Goal: Information Seeking & Learning: Find specific fact

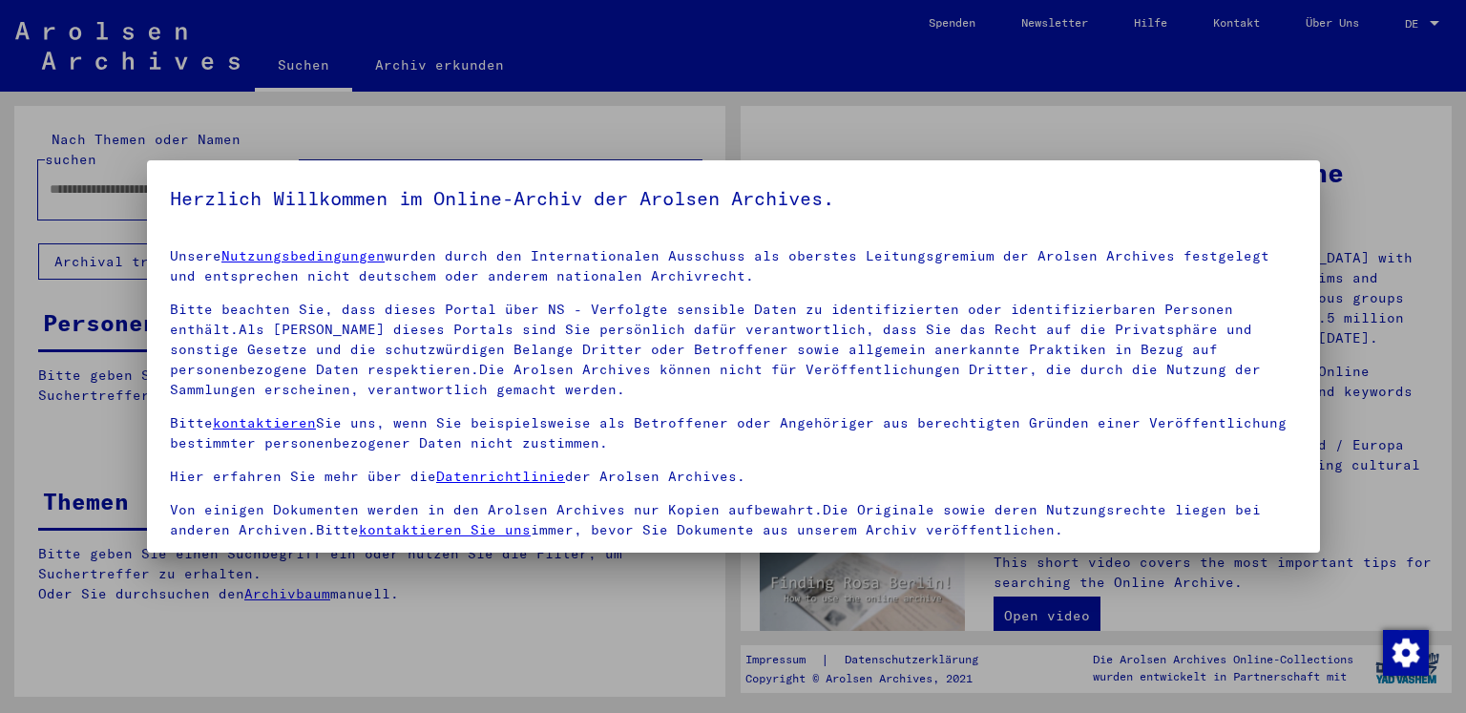
type input "**********"
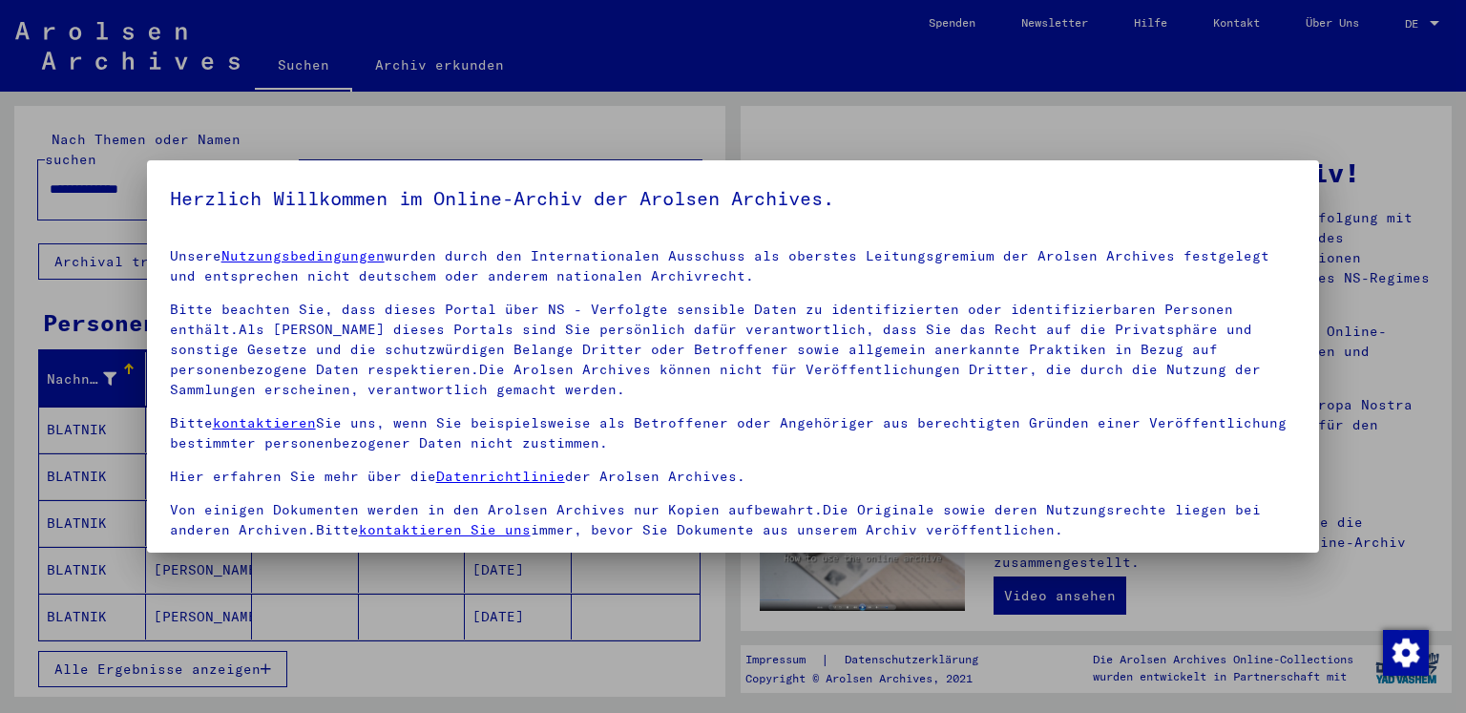
scroll to position [160, 0]
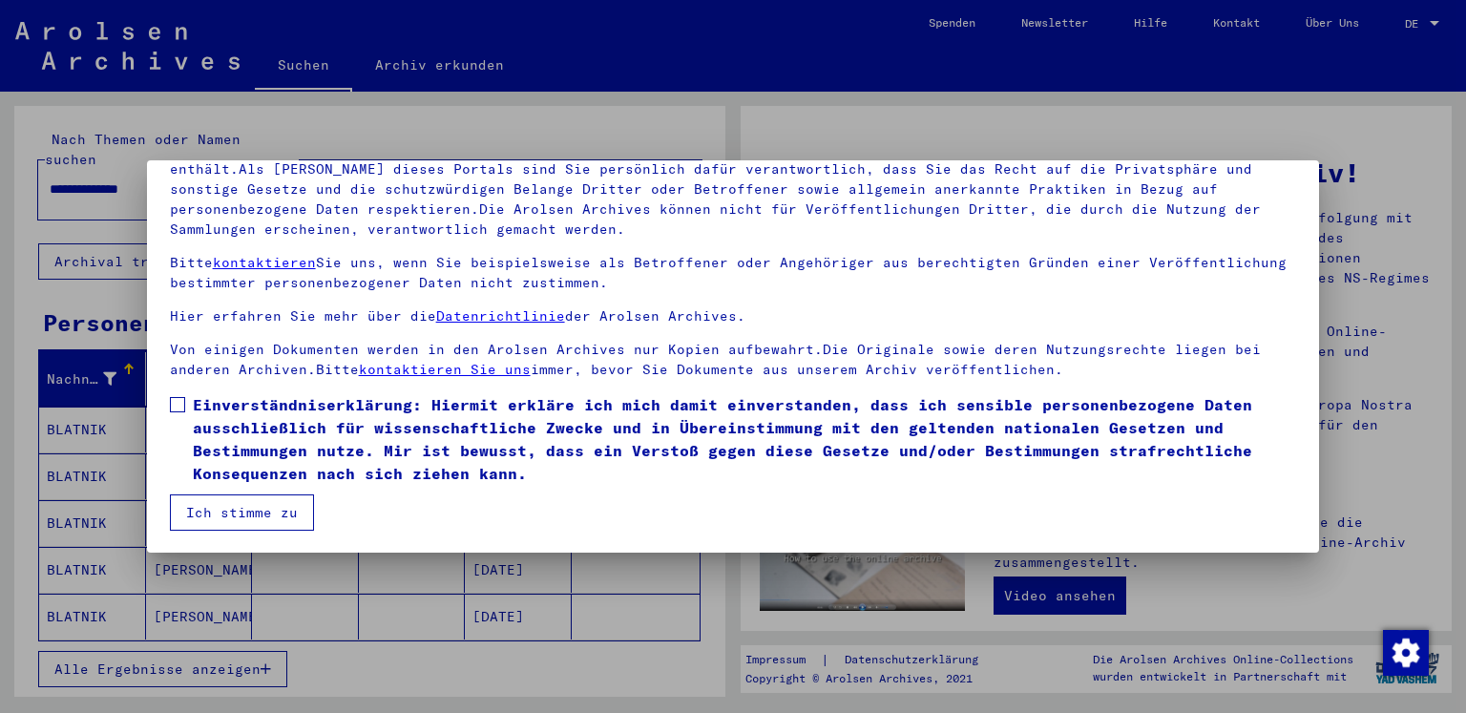
click at [175, 394] on label "Einverständniserklärung: Hiermit erkläre ich mich damit einverstanden, dass ich…" at bounding box center [733, 439] width 1127 height 92
click at [227, 505] on button "Ich stimme zu" at bounding box center [242, 512] width 144 height 36
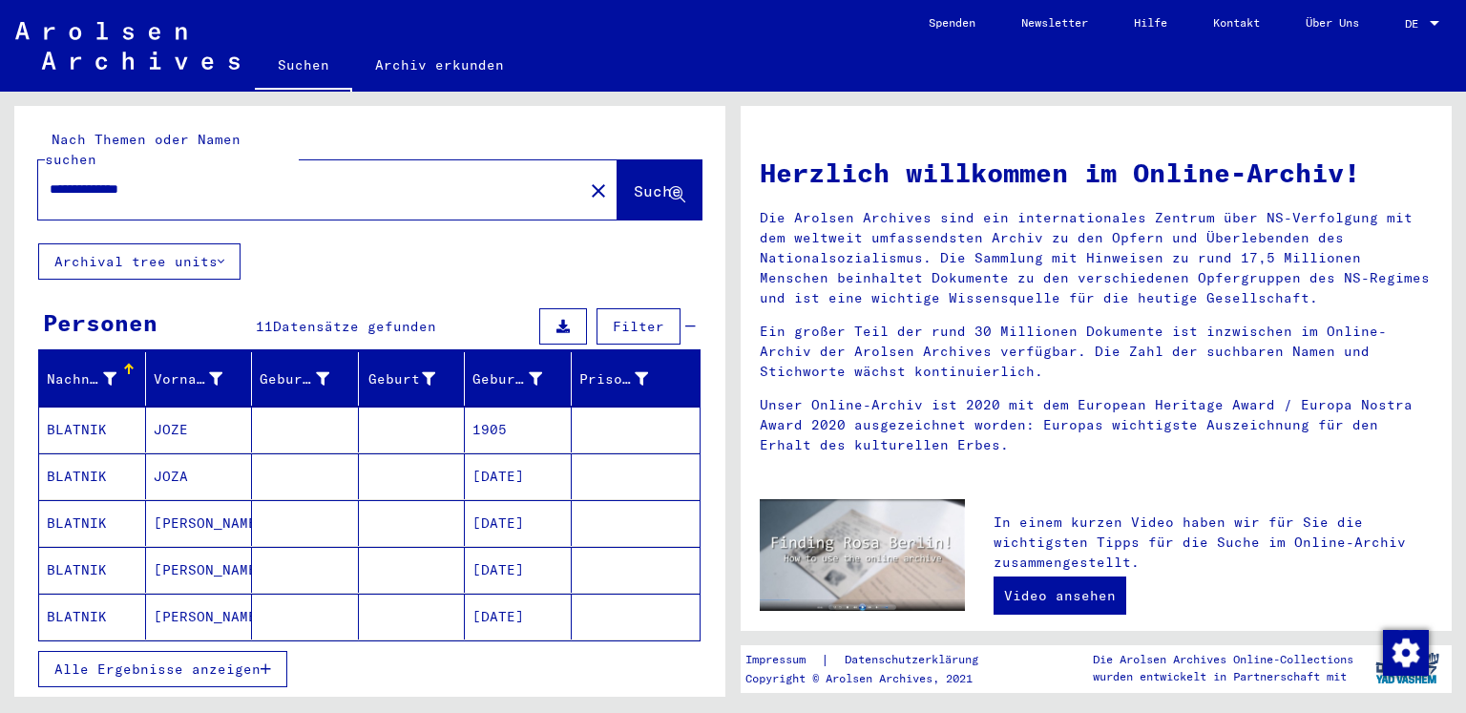
click at [178, 509] on mat-cell "[PERSON_NAME]" at bounding box center [199, 523] width 107 height 46
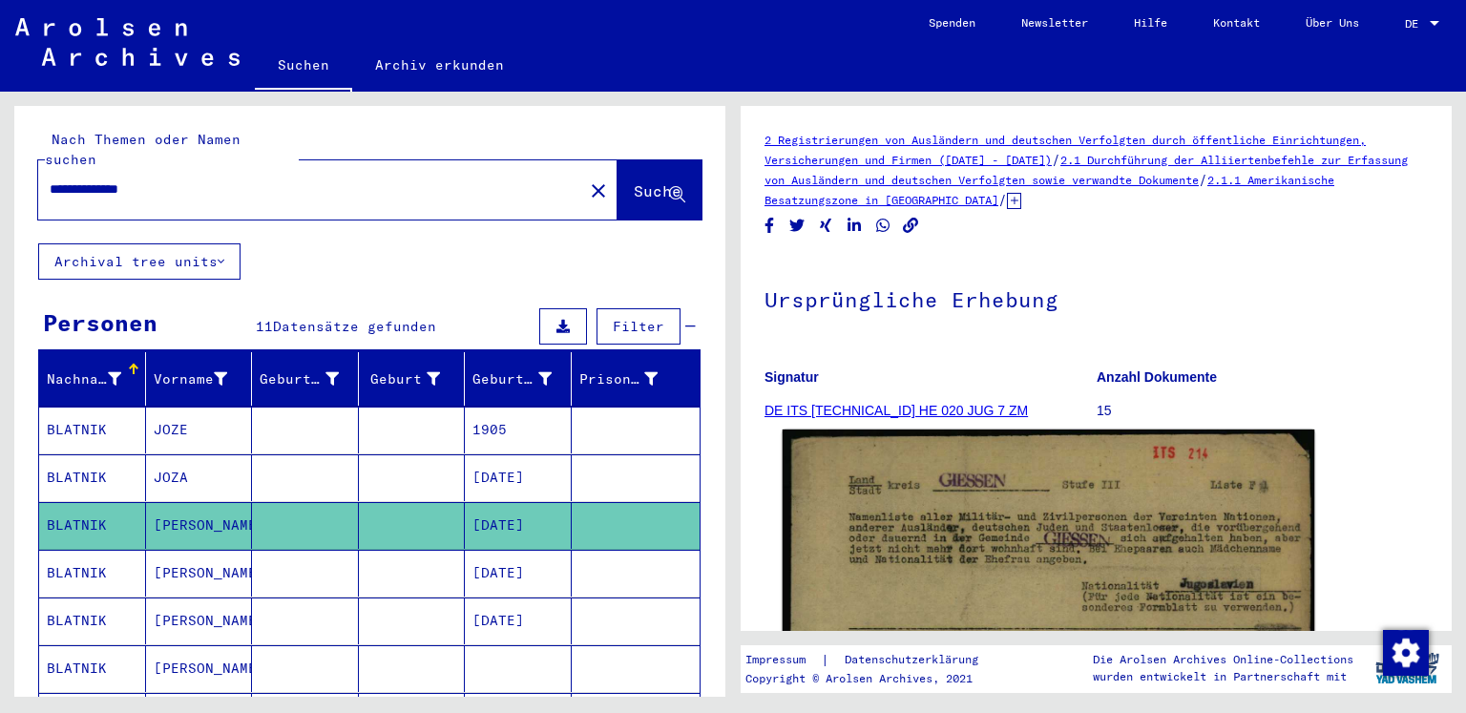
scroll to position [382, 0]
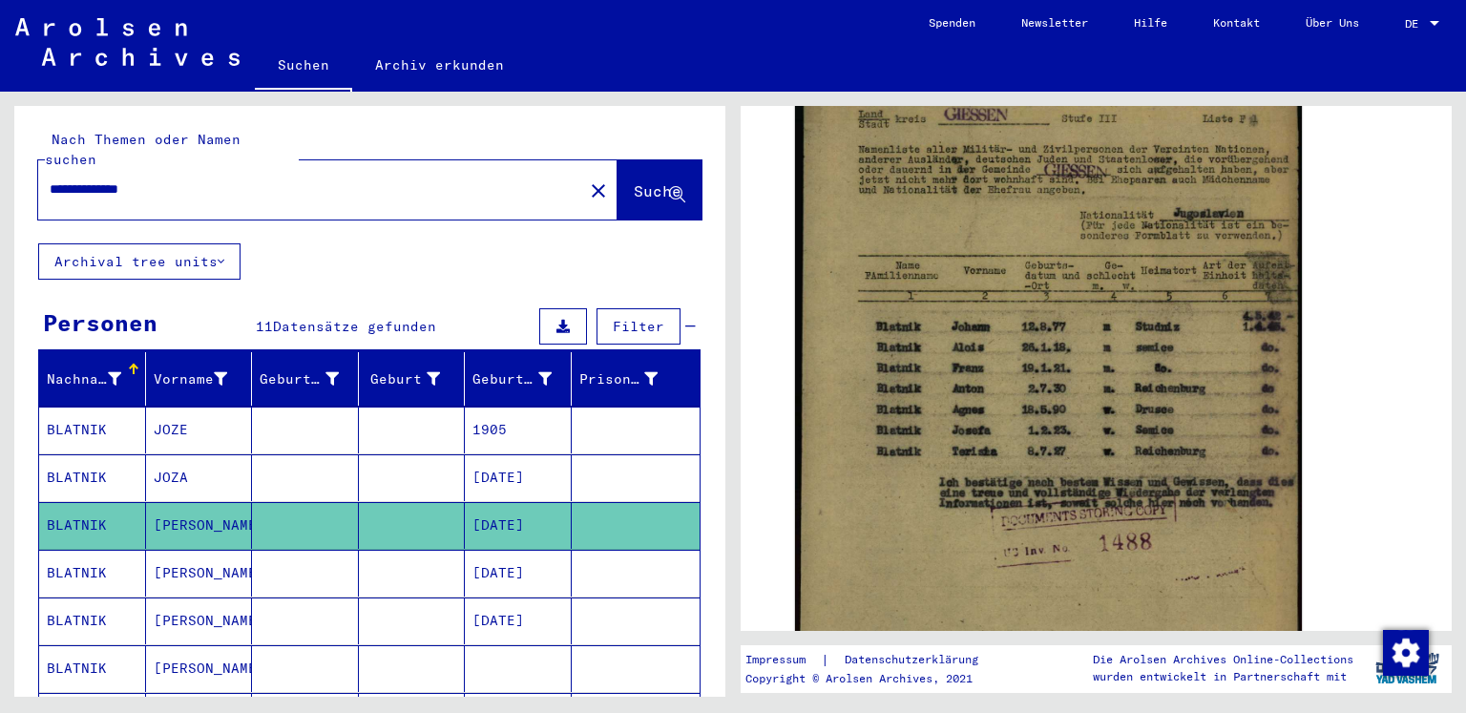
click at [95, 551] on mat-cell "BLATNIK" at bounding box center [92, 573] width 107 height 47
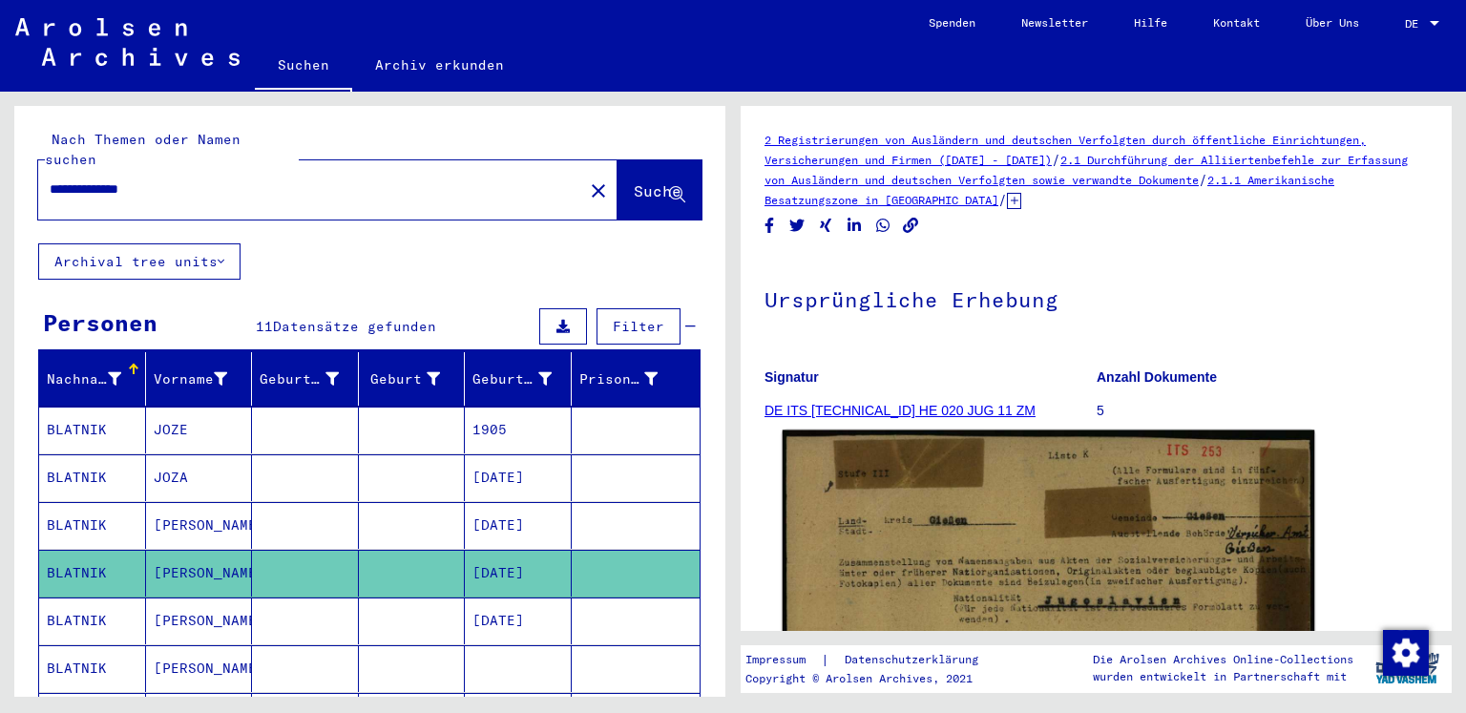
scroll to position [382, 0]
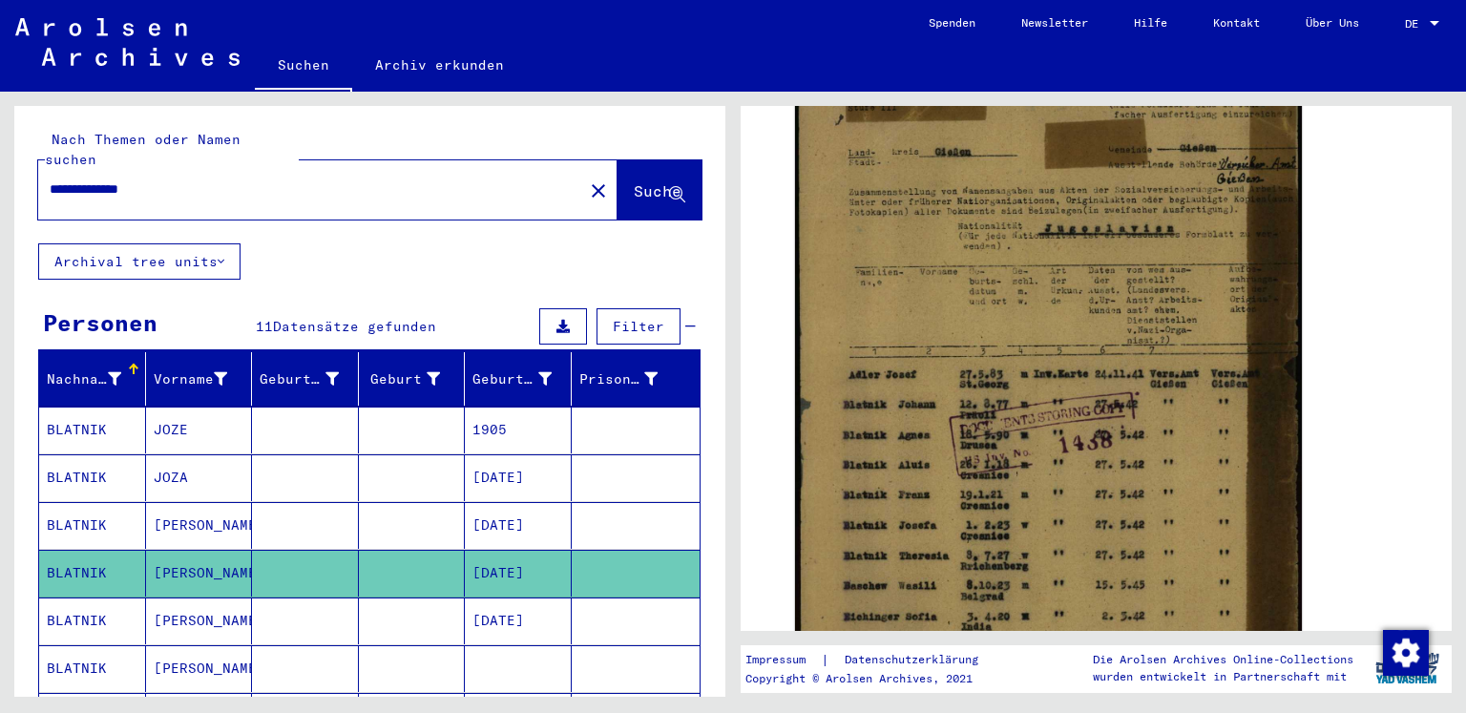
click at [85, 600] on icon at bounding box center [79, 636] width 48 height 76
click at [83, 598] on icon at bounding box center [79, 636] width 48 height 76
click at [82, 598] on icon at bounding box center [79, 636] width 48 height 76
click at [79, 599] on icon at bounding box center [79, 636] width 48 height 76
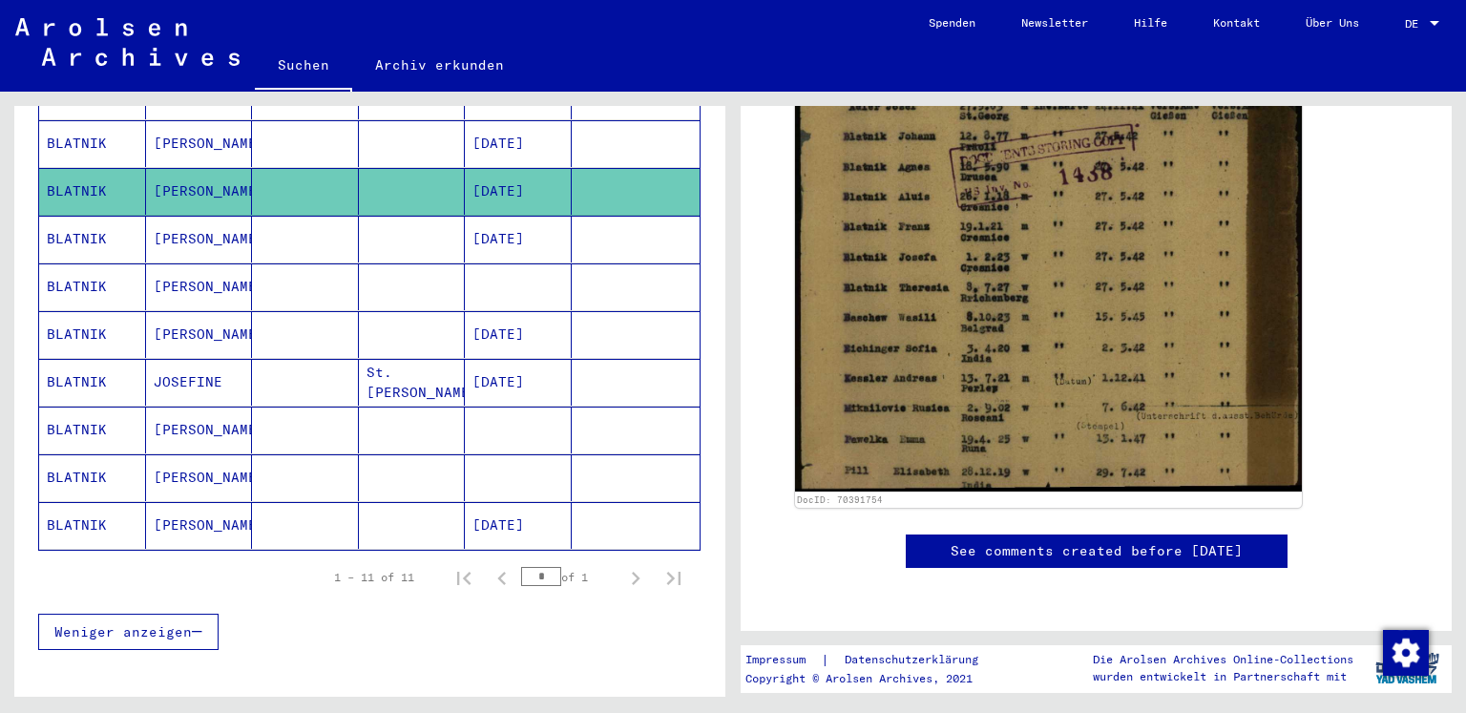
scroll to position [0, 0]
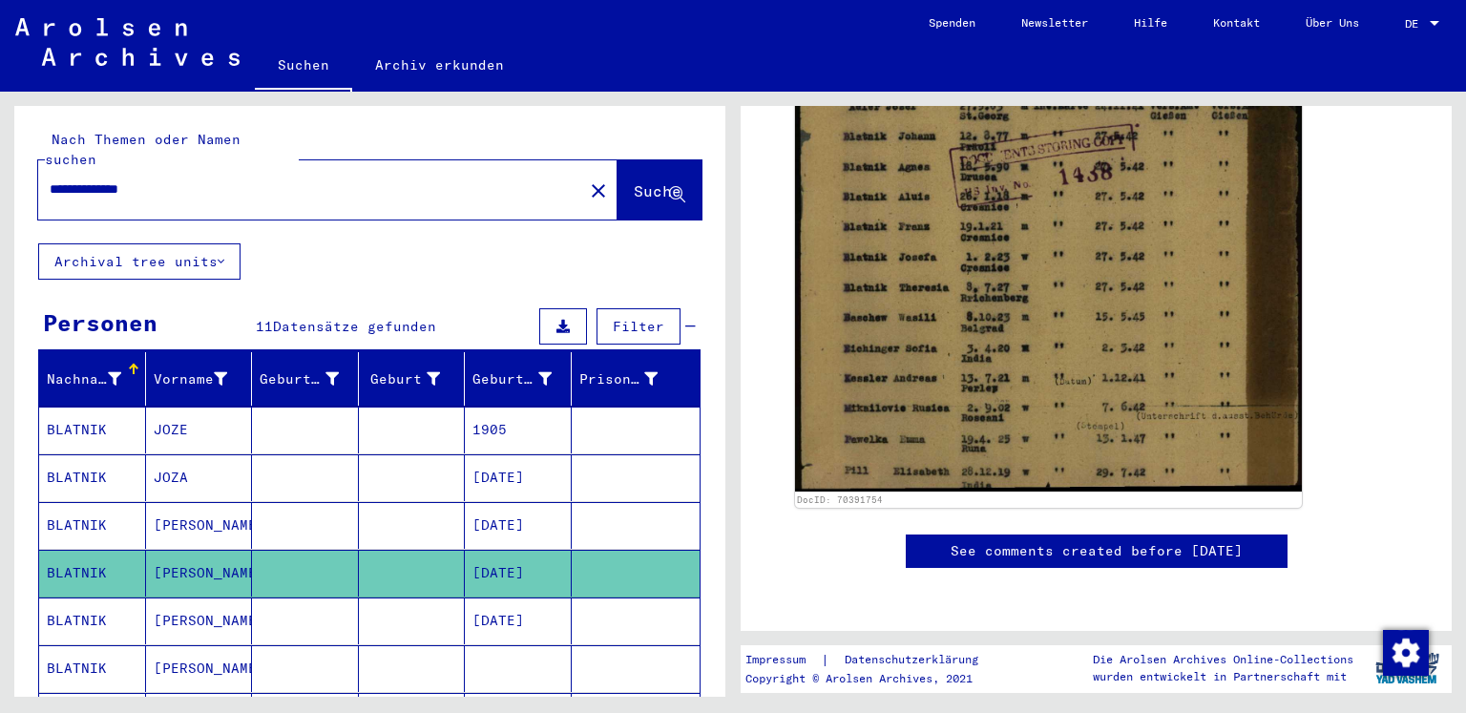
click at [83, 597] on mat-cell "BLATNIK" at bounding box center [92, 620] width 107 height 47
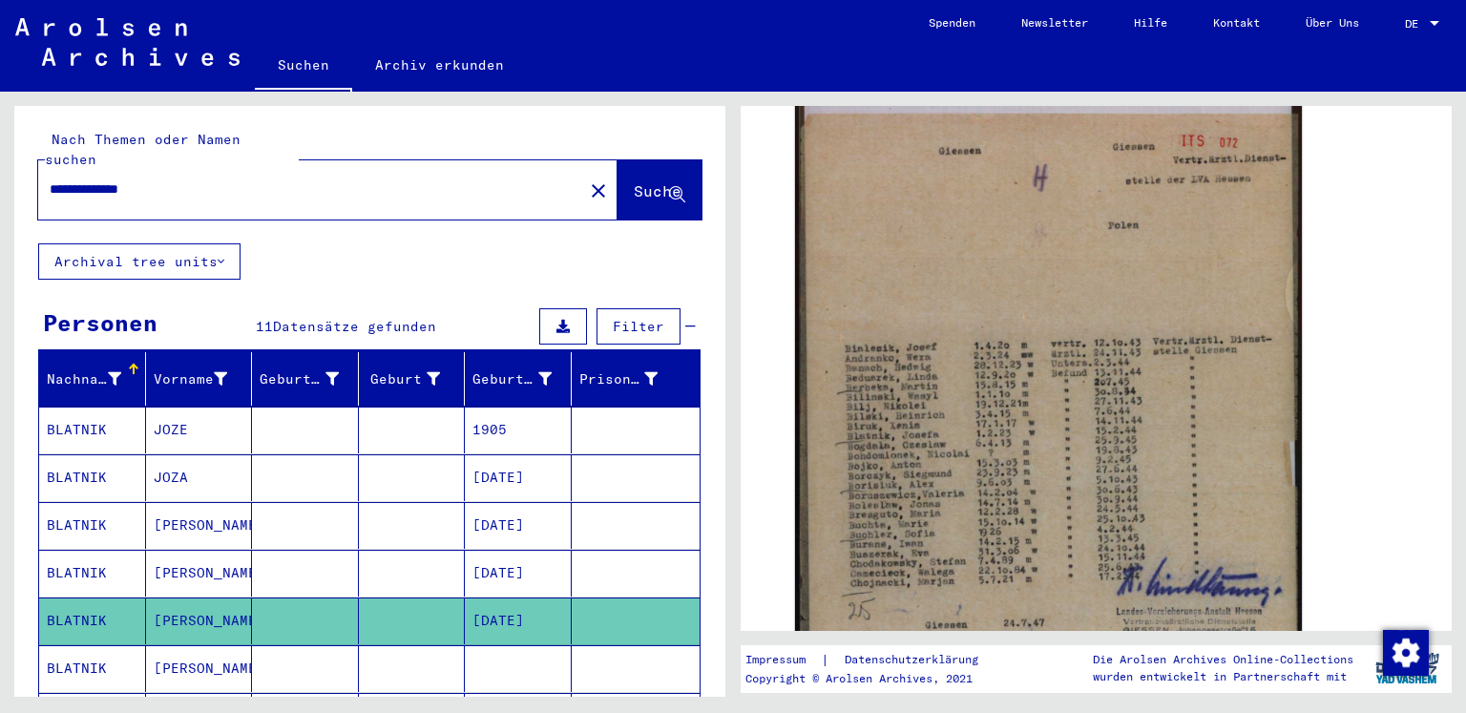
scroll to position [382, 0]
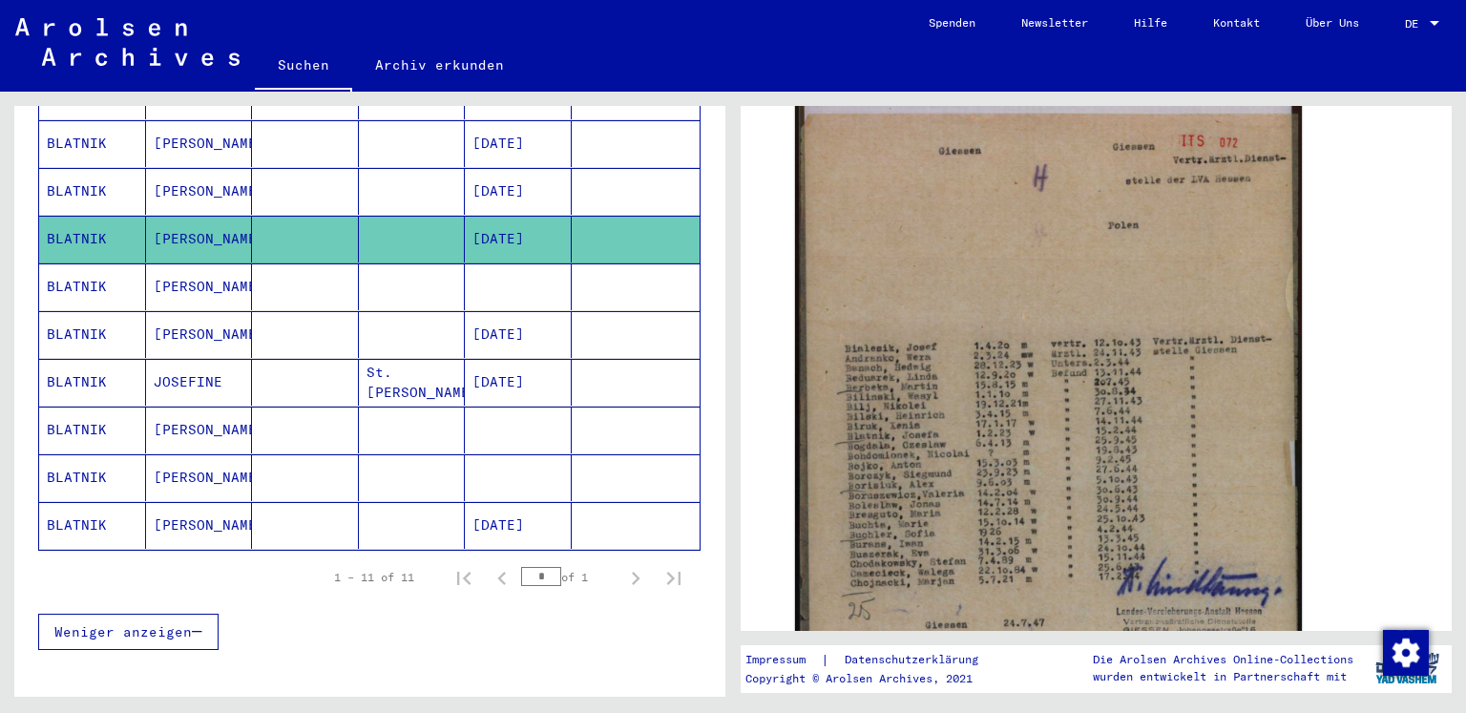
click at [52, 263] on mat-cell "BLATNIK" at bounding box center [92, 286] width 107 height 47
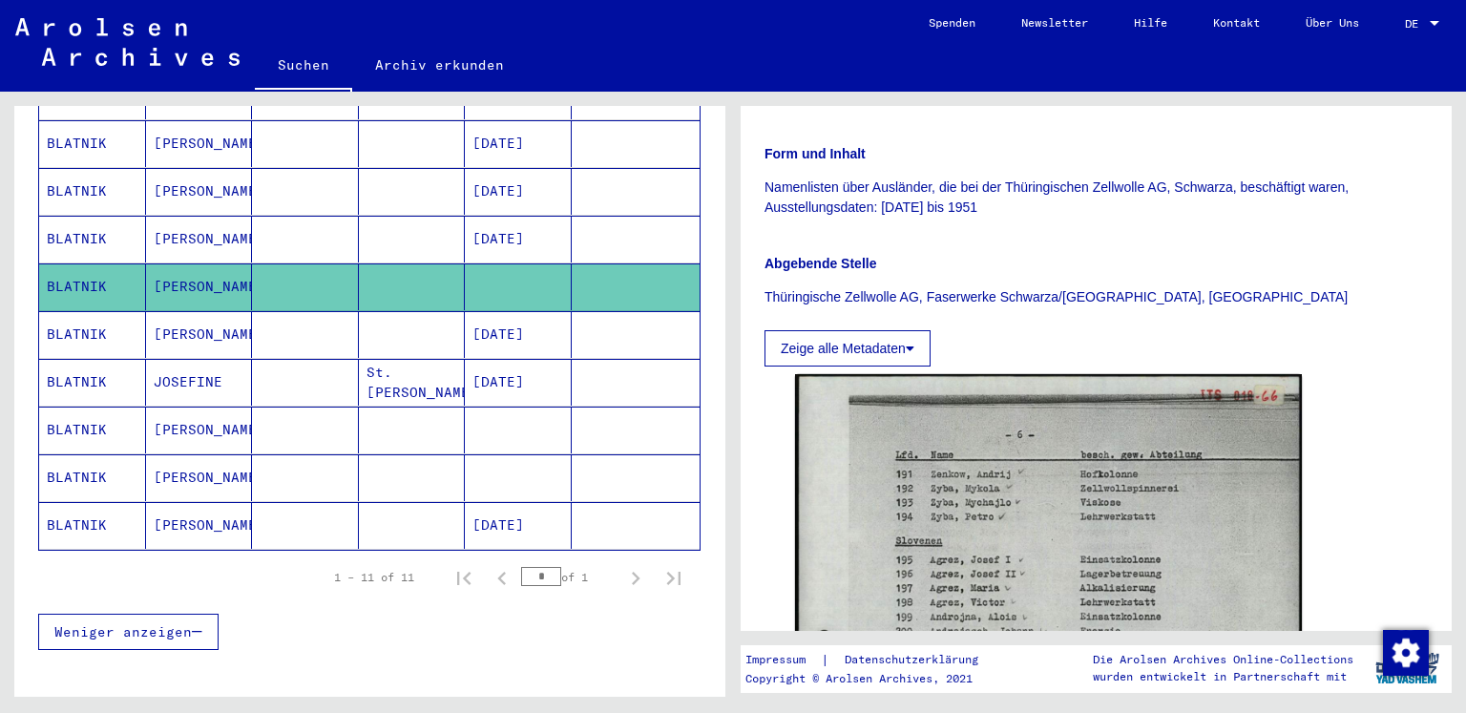
scroll to position [763, 0]
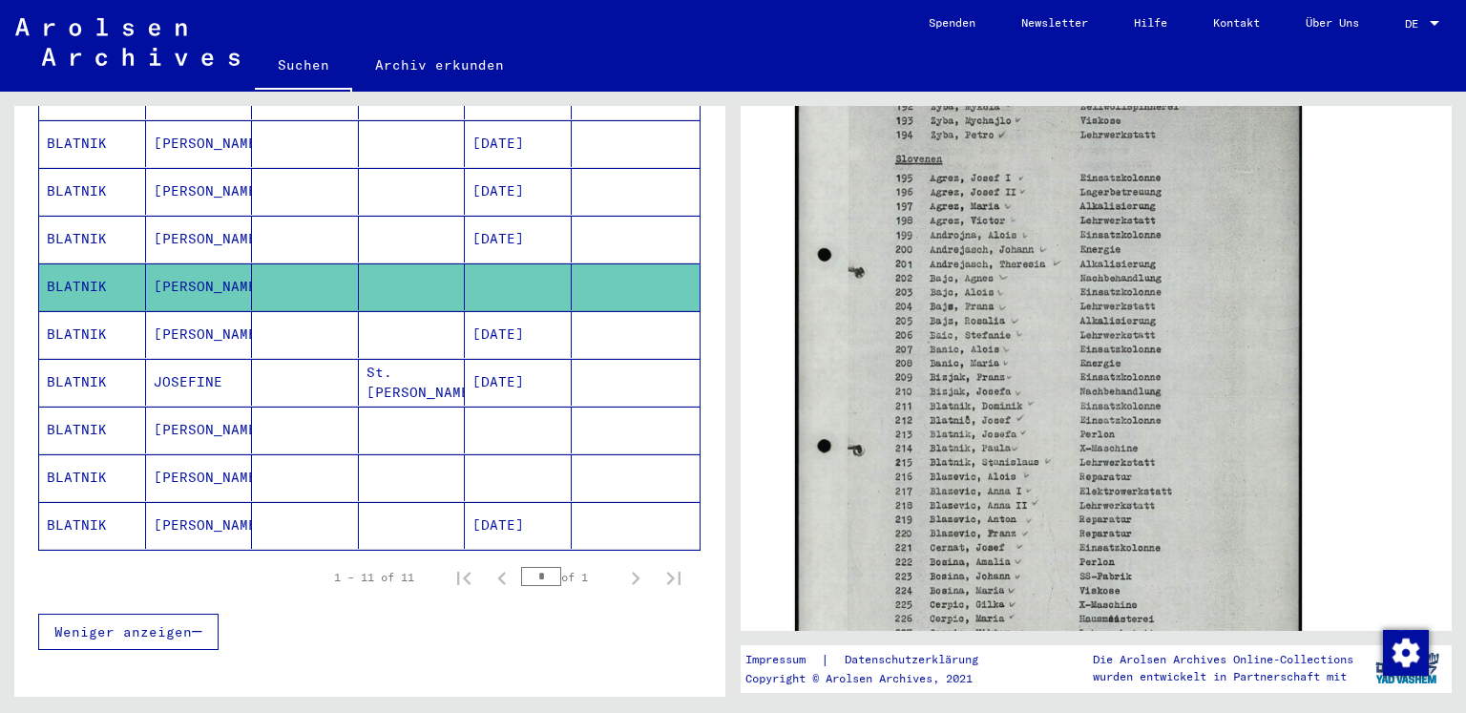
click at [106, 407] on mat-cell "BLATNIK" at bounding box center [92, 430] width 107 height 47
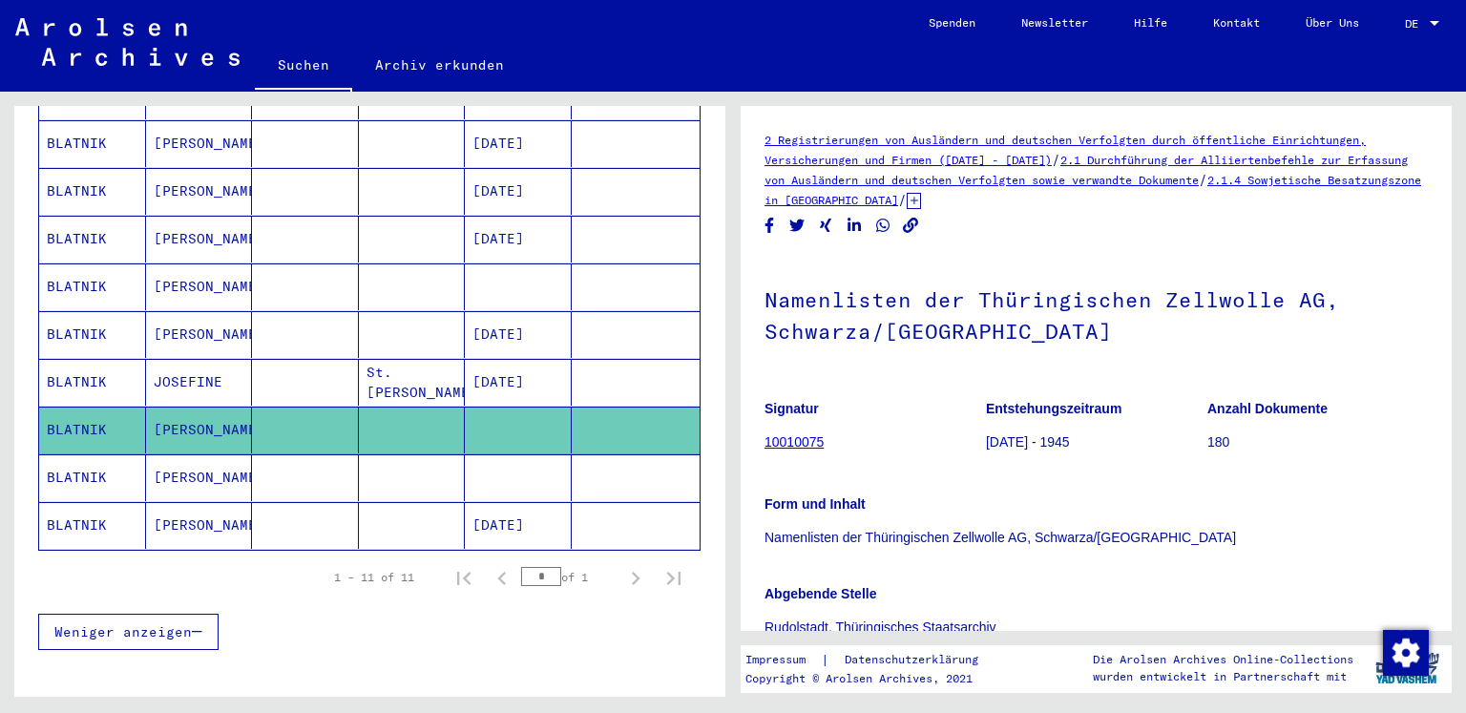
scroll to position [382, 0]
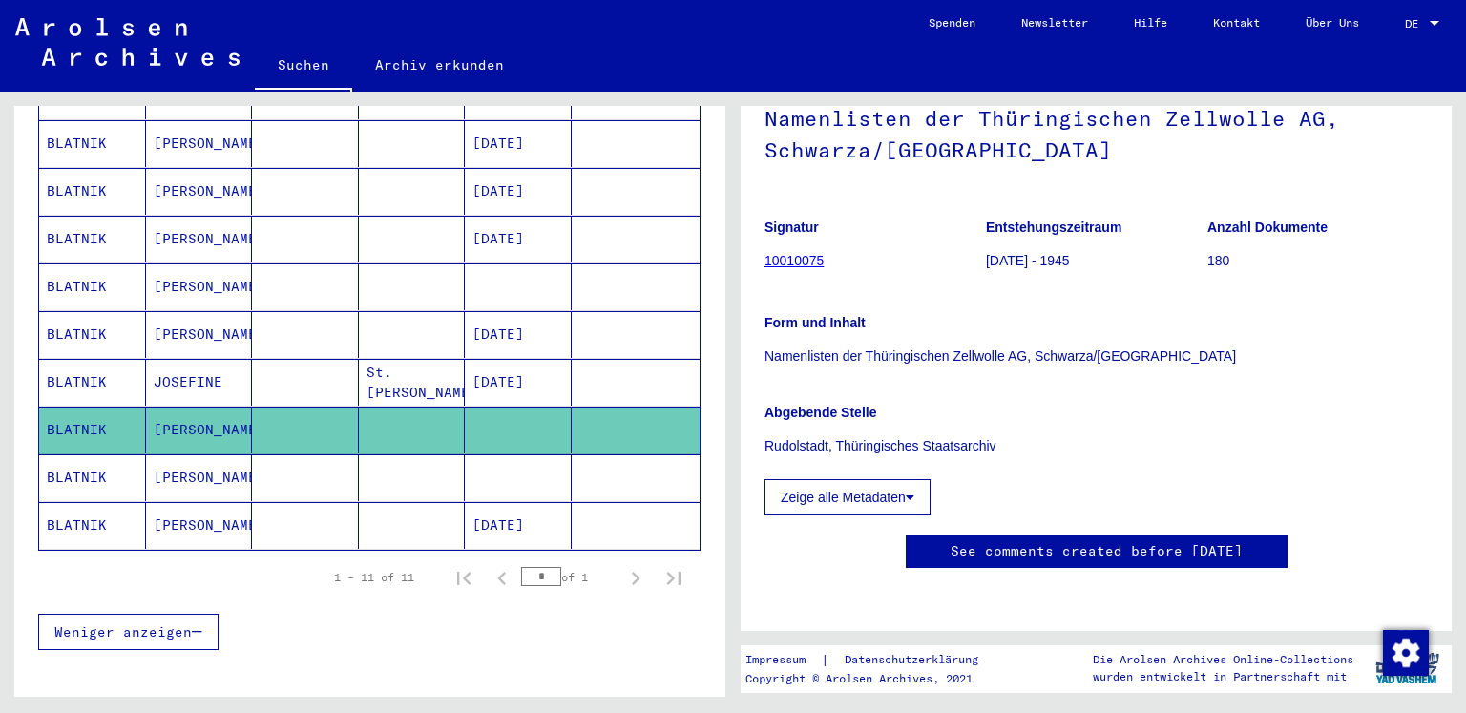
click at [101, 459] on mat-cell "BLATNIK" at bounding box center [92, 477] width 107 height 47
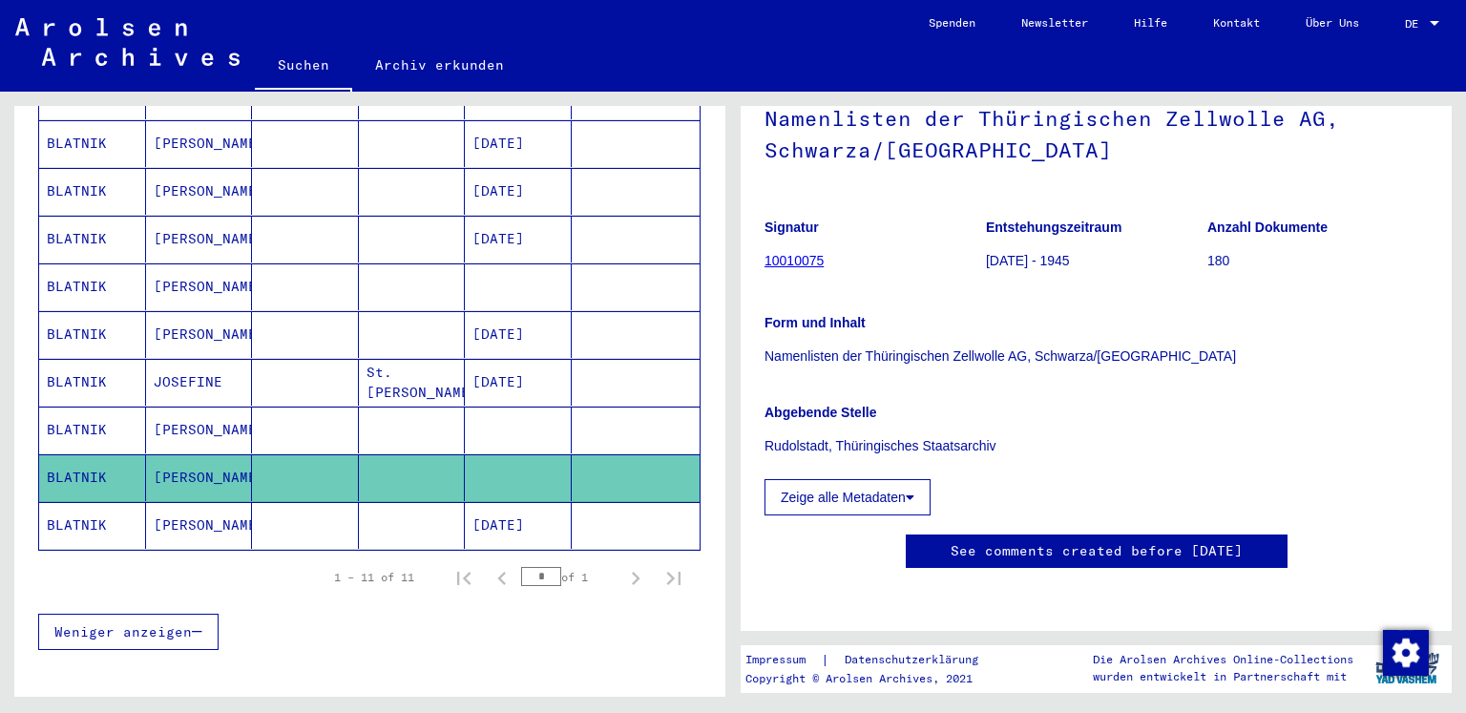
scroll to position [254, 0]
